Goal: Find specific page/section: Find specific page/section

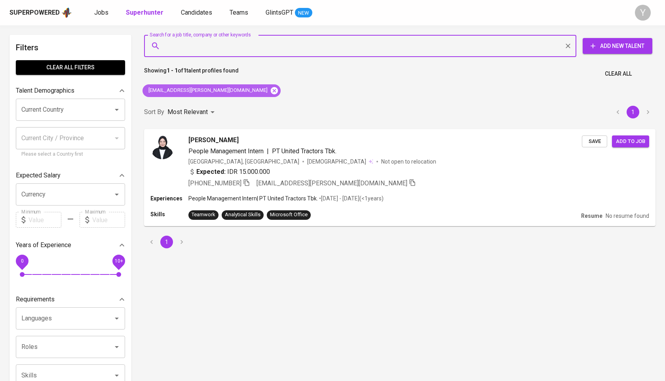
click at [270, 91] on icon at bounding box center [274, 90] width 9 height 9
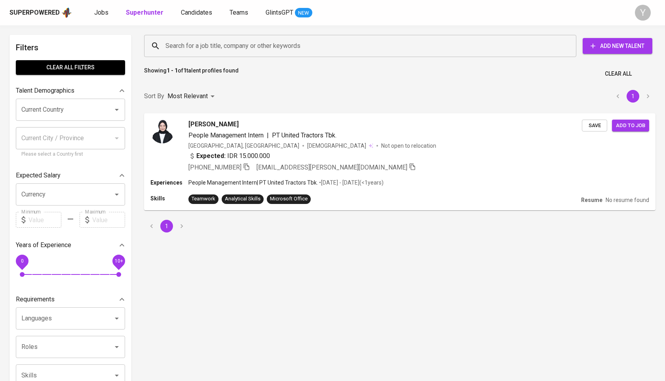
click at [229, 47] on input "Search for a job title, company or other keywords" at bounding box center [363, 45] width 398 height 15
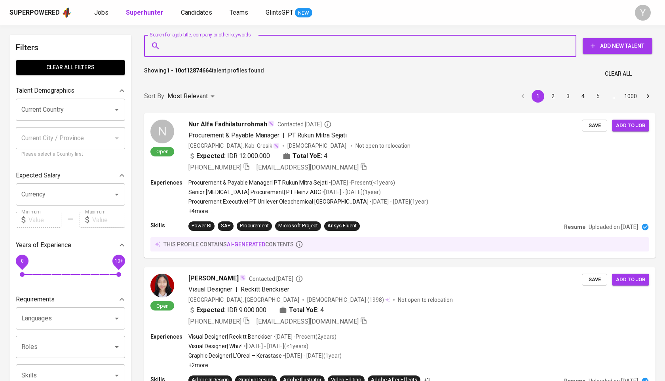
paste input "[EMAIL_ADDRESS][DOMAIN_NAME]"
type input "[EMAIL_ADDRESS][DOMAIN_NAME]"
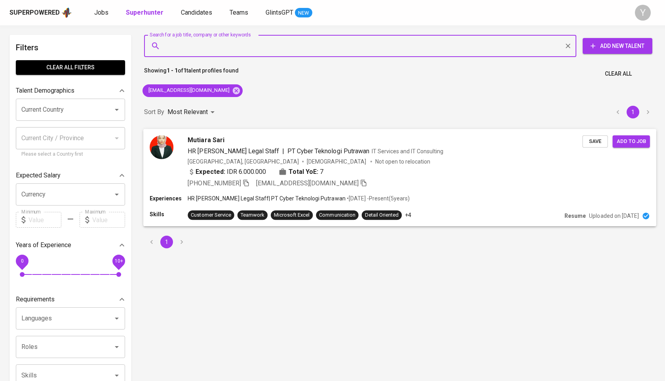
click at [250, 181] on icon "button" at bounding box center [246, 182] width 7 height 7
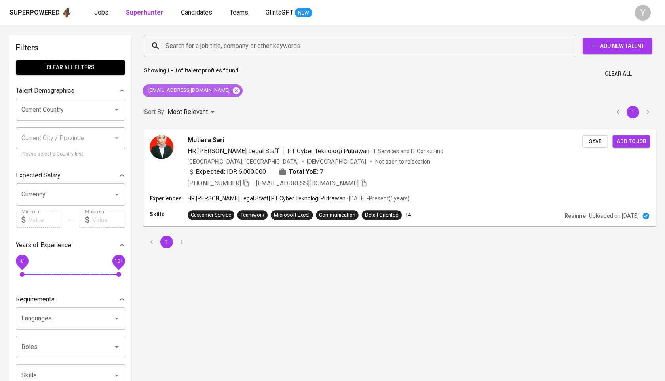
click at [232, 92] on icon at bounding box center [236, 90] width 9 height 9
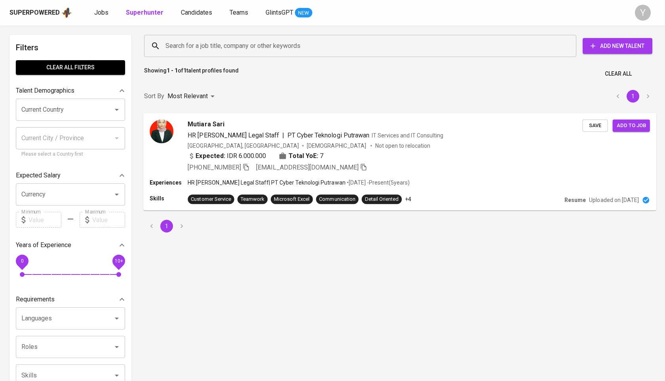
click at [240, 47] on input "Search for a job title, company or other keywords" at bounding box center [363, 45] width 398 height 15
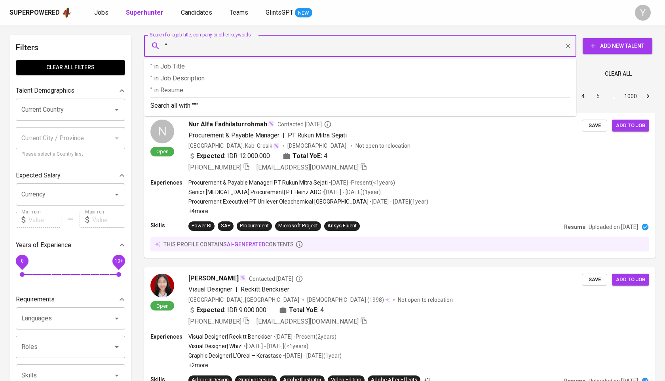
paste input "Ilham [PERSON_NAME]"
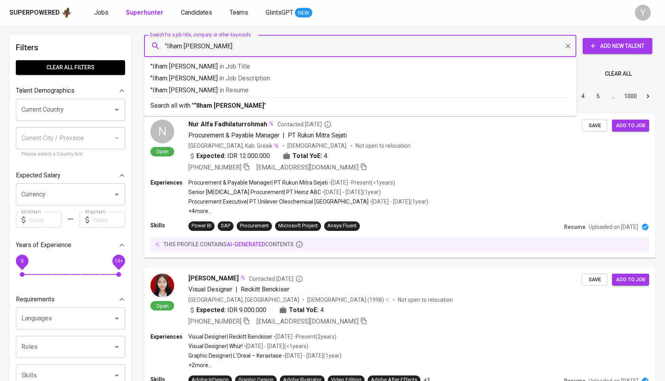
type input ""Ilham [PERSON_NAME]""
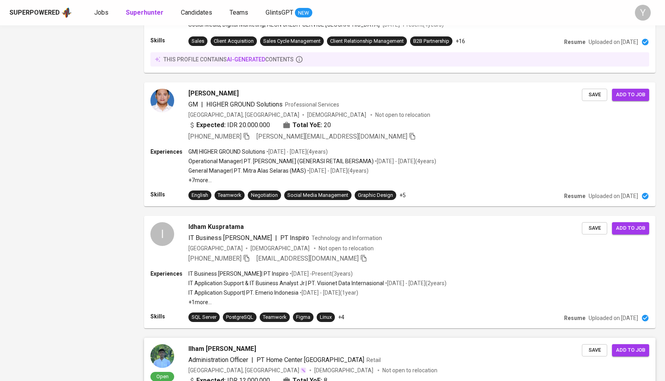
scroll to position [922, 0]
